Goal: Information Seeking & Learning: Learn about a topic

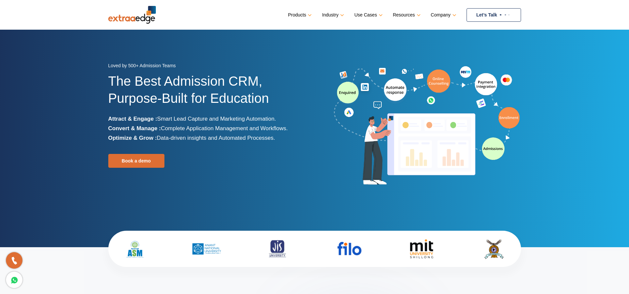
click at [440, 81] on img at bounding box center [444, 92] width 120 height 59
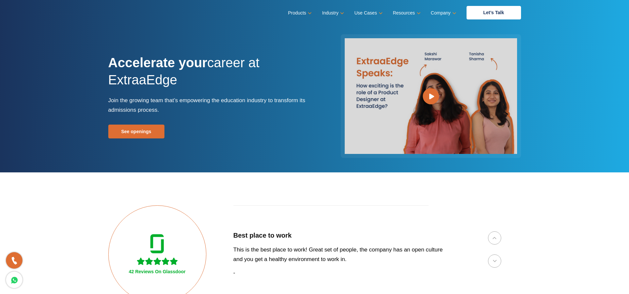
click at [156, 134] on link "See openings" at bounding box center [136, 132] width 56 height 14
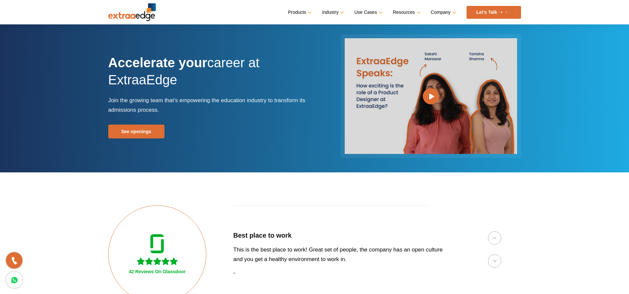
scroll to position [1004, 0]
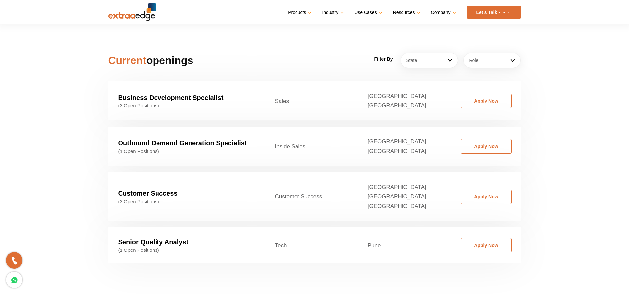
click at [471, 139] on link "Apply Now" at bounding box center [485, 146] width 51 height 15
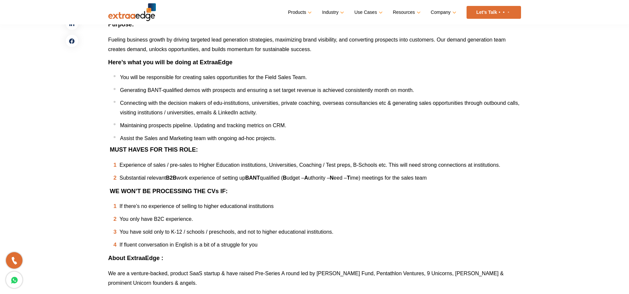
scroll to position [238, 0]
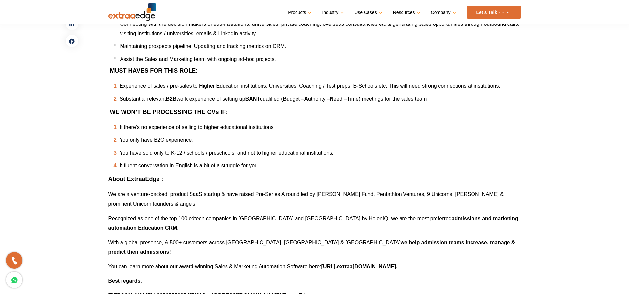
click at [262, 46] on link at bounding box center [262, 46] width 0 height 0
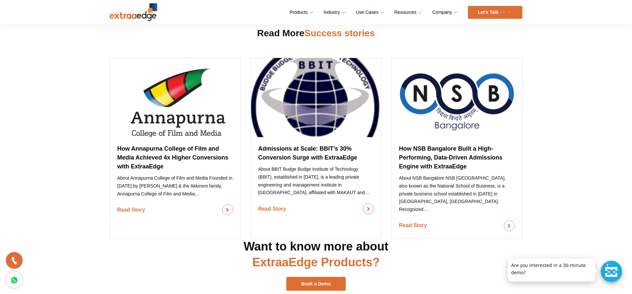
scroll to position [752, 0]
